Goal: Information Seeking & Learning: Learn about a topic

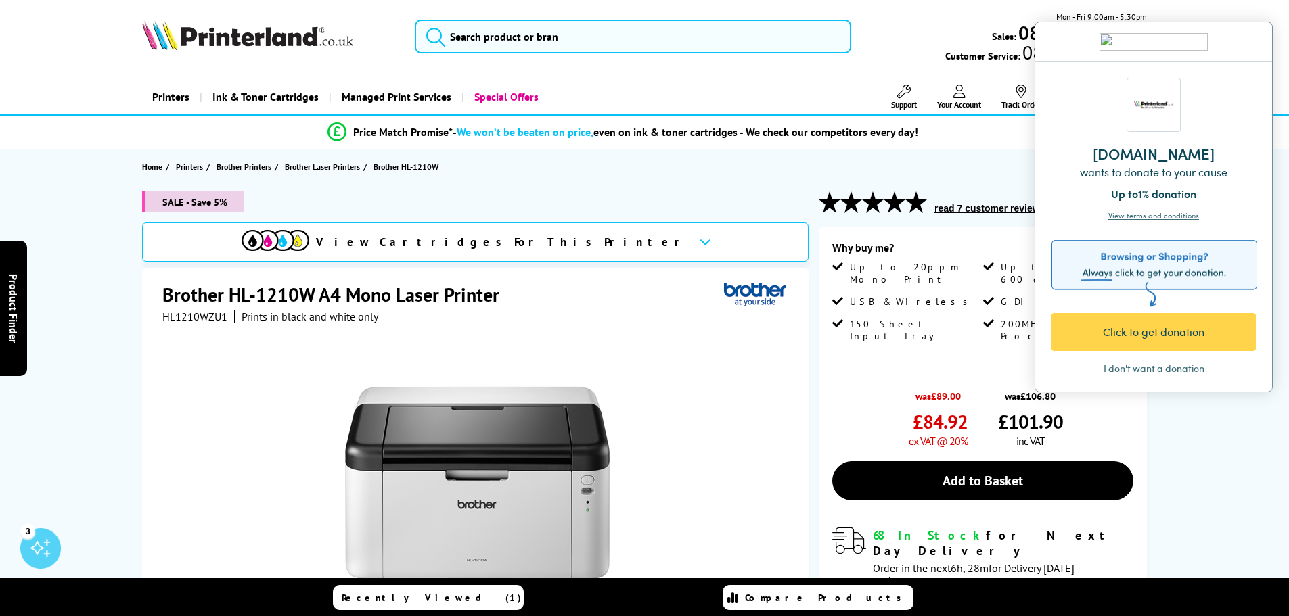
click at [1175, 370] on div "I don't want a donation" at bounding box center [1154, 369] width 101 height 14
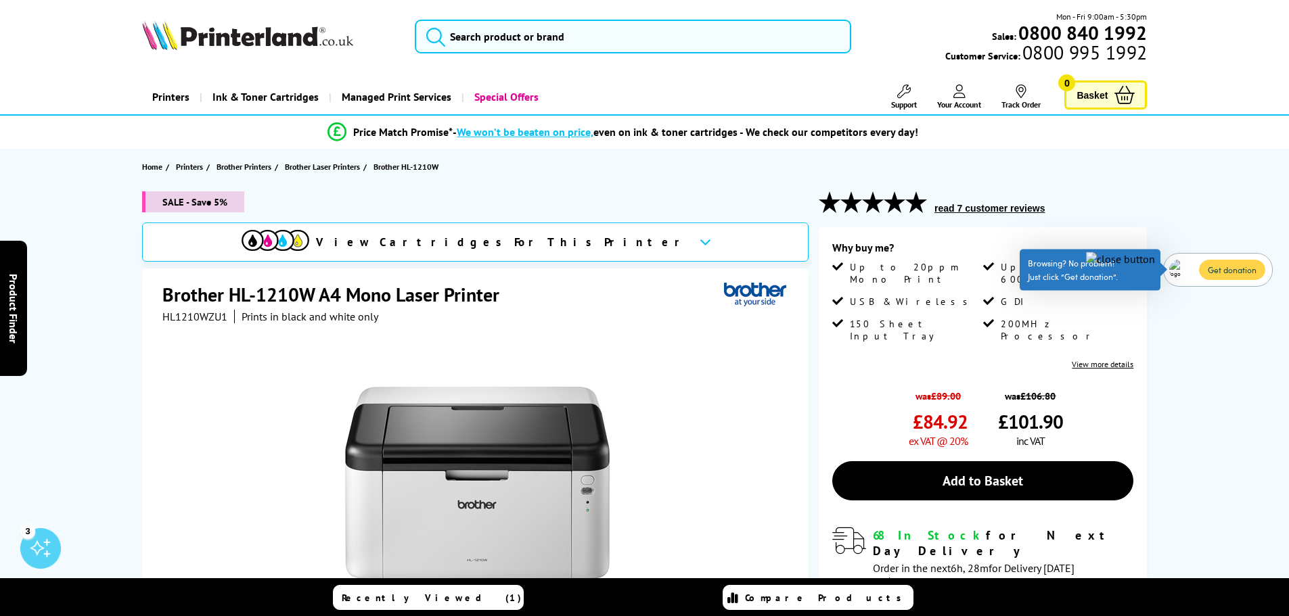
click at [1152, 259] on img at bounding box center [1120, 259] width 69 height 14
click at [1265, 246] on div at bounding box center [1264, 240] width 18 height 18
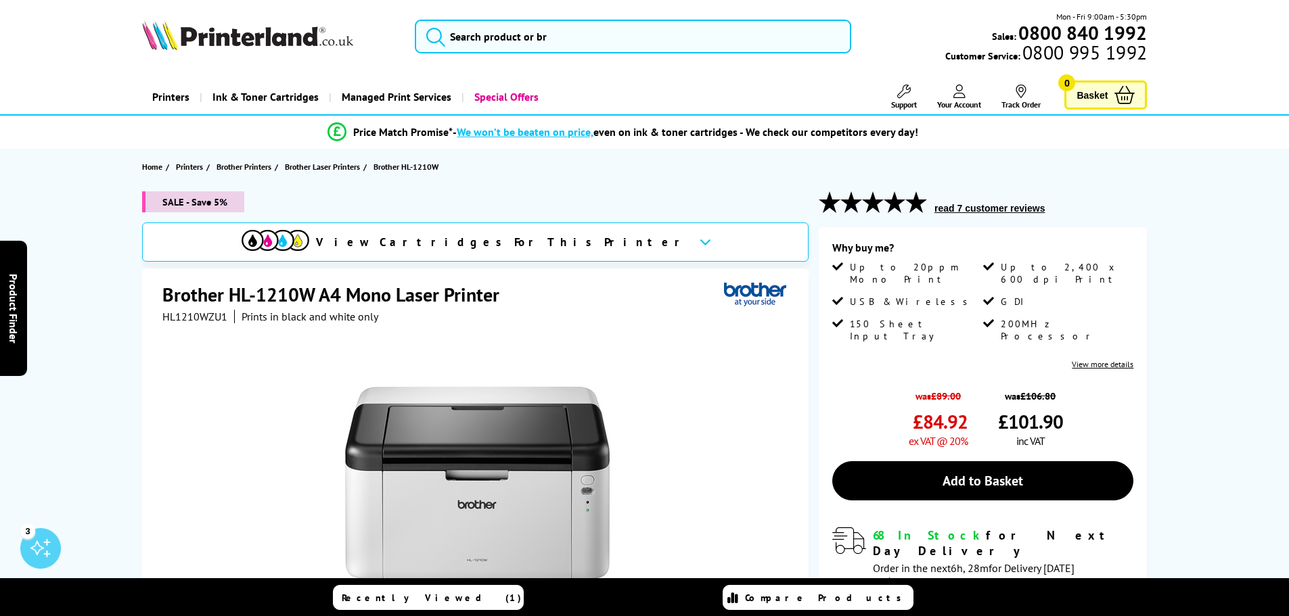
click at [1081, 211] on div "read 7 customer reviews" at bounding box center [983, 209] width 328 height 36
